Goal: Check status: Check status

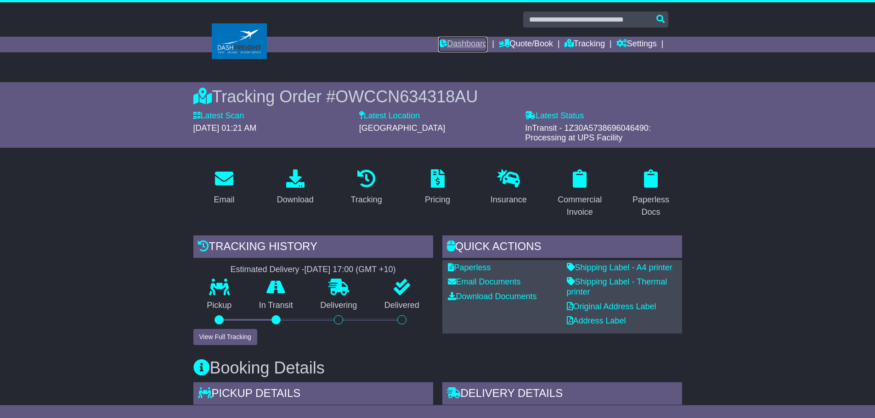
click at [476, 38] on link "Dashboard" at bounding box center [462, 45] width 49 height 16
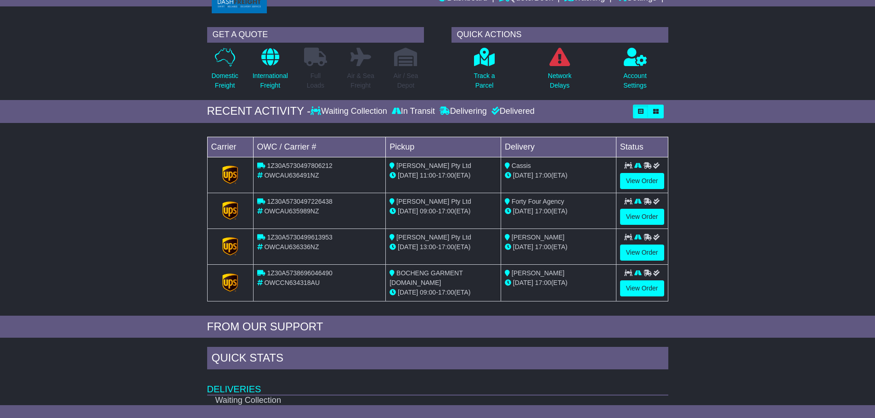
scroll to position [92, 0]
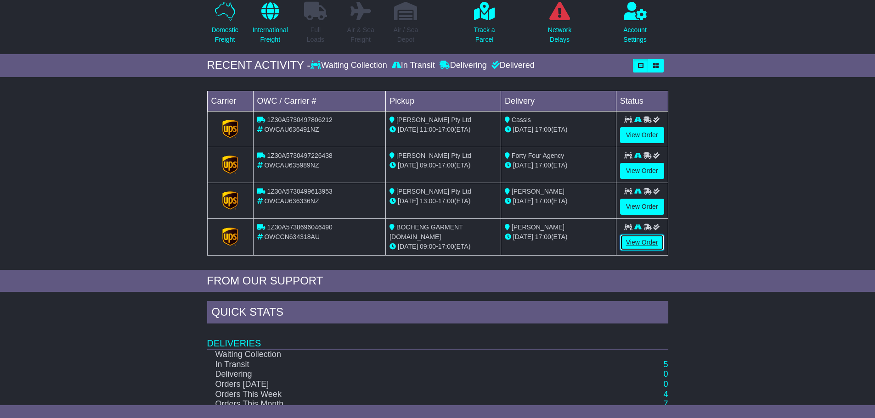
click at [634, 239] on link "View Order" at bounding box center [642, 243] width 44 height 16
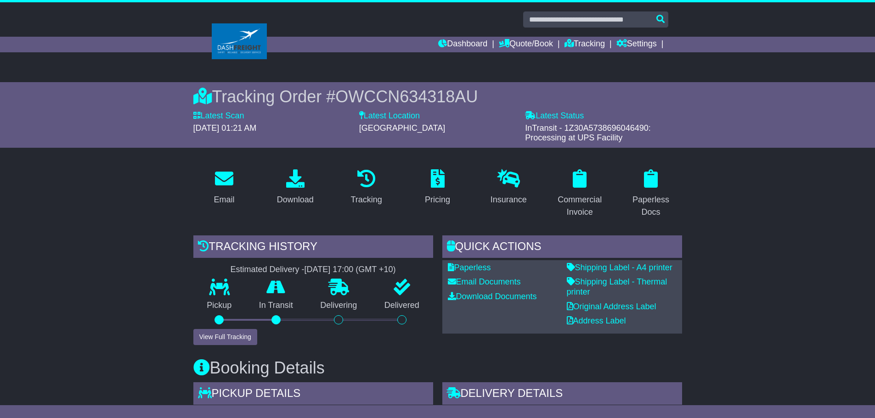
click at [384, 102] on span "OWCCN634318AU" at bounding box center [406, 96] width 142 height 19
copy span "OWCCN634318AU"
